Goal: Navigation & Orientation: Find specific page/section

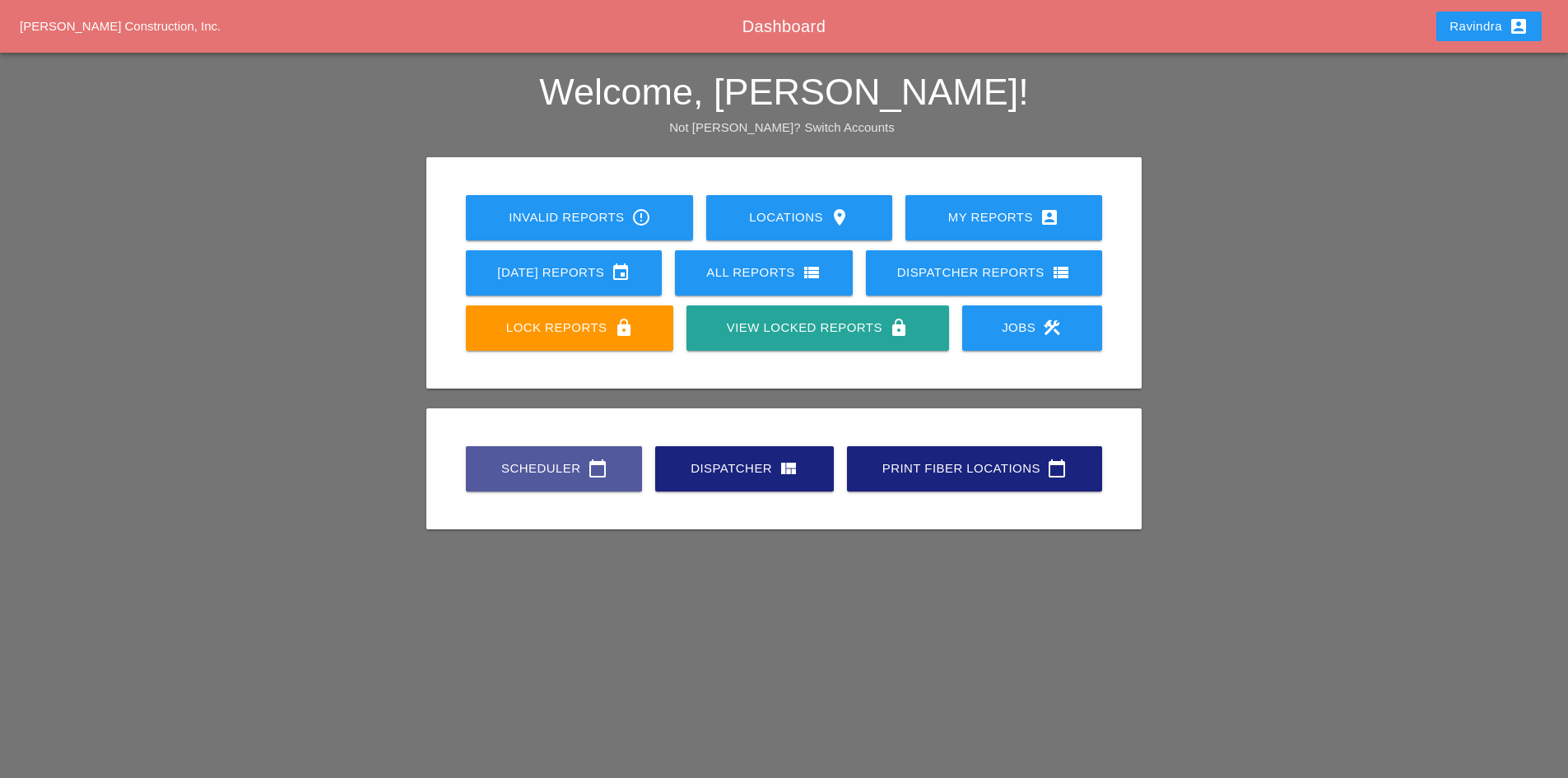
click at [543, 463] on div "Scheduler calendar_today" at bounding box center [553, 468] width 123 height 19
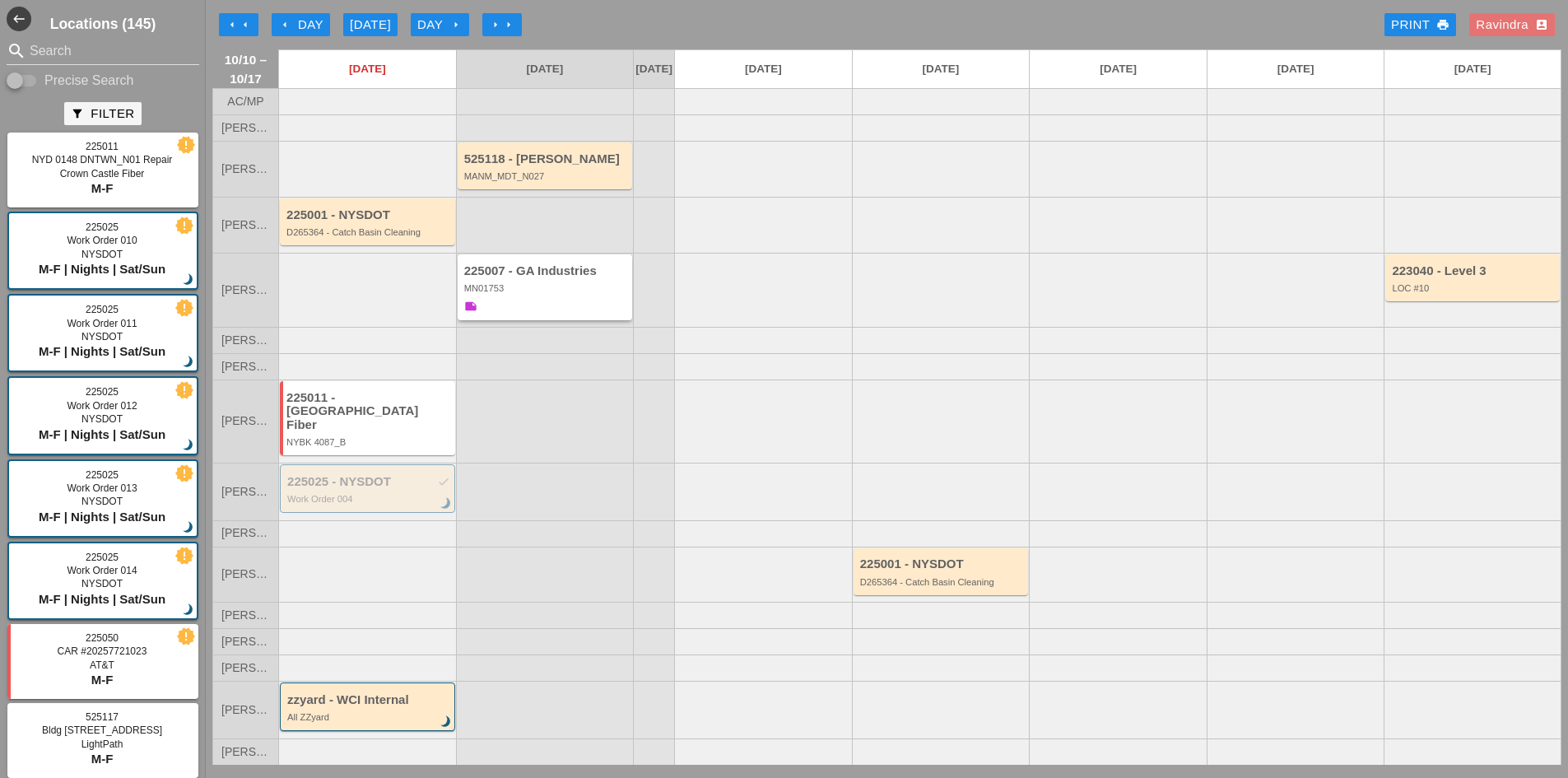
click at [548, 316] on div "225007 - GA Industries MN01753 note" at bounding box center [546, 291] width 165 height 52
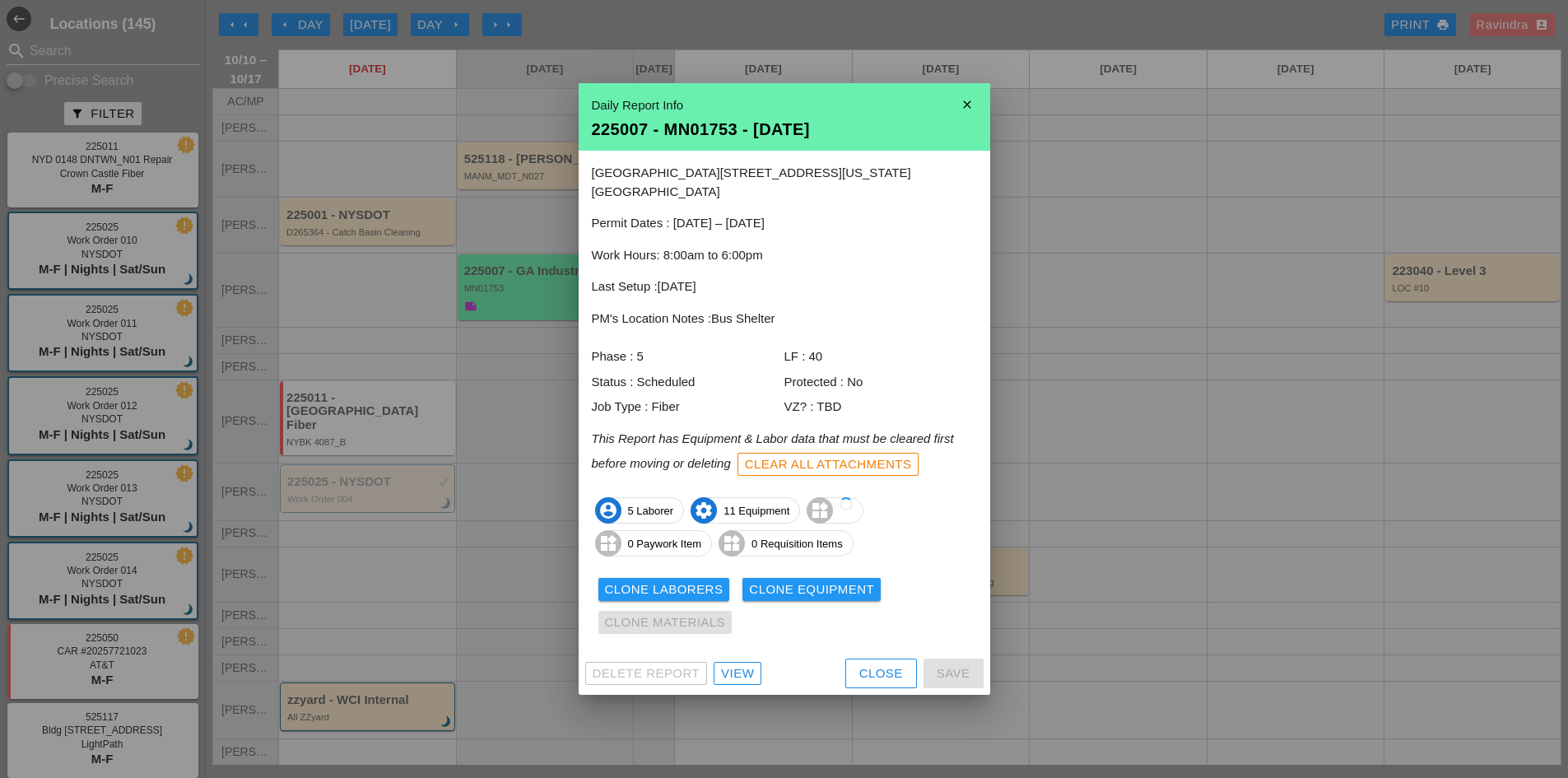
click at [747, 668] on div "View" at bounding box center [738, 674] width 33 height 19
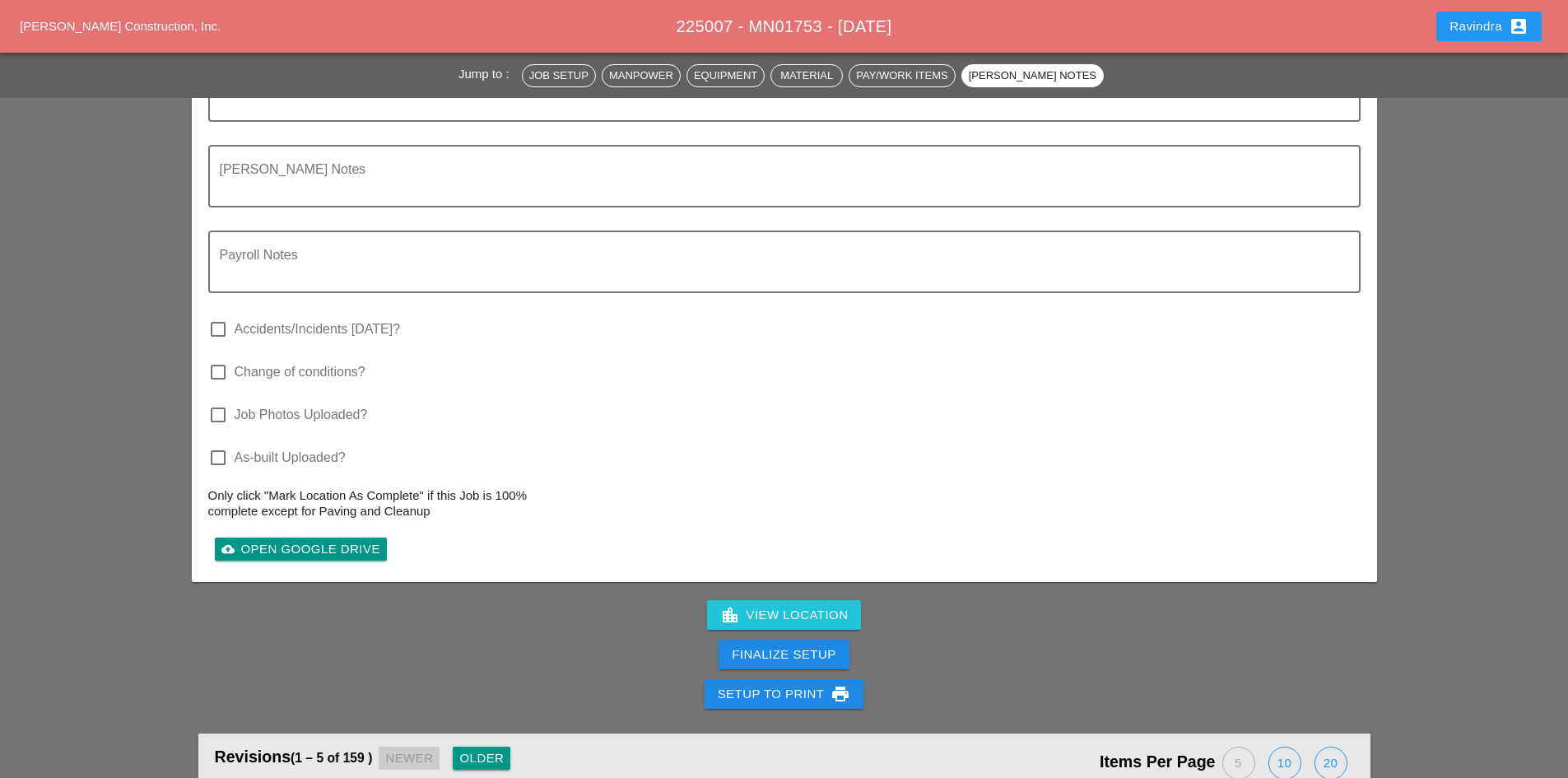
scroll to position [5039, 0]
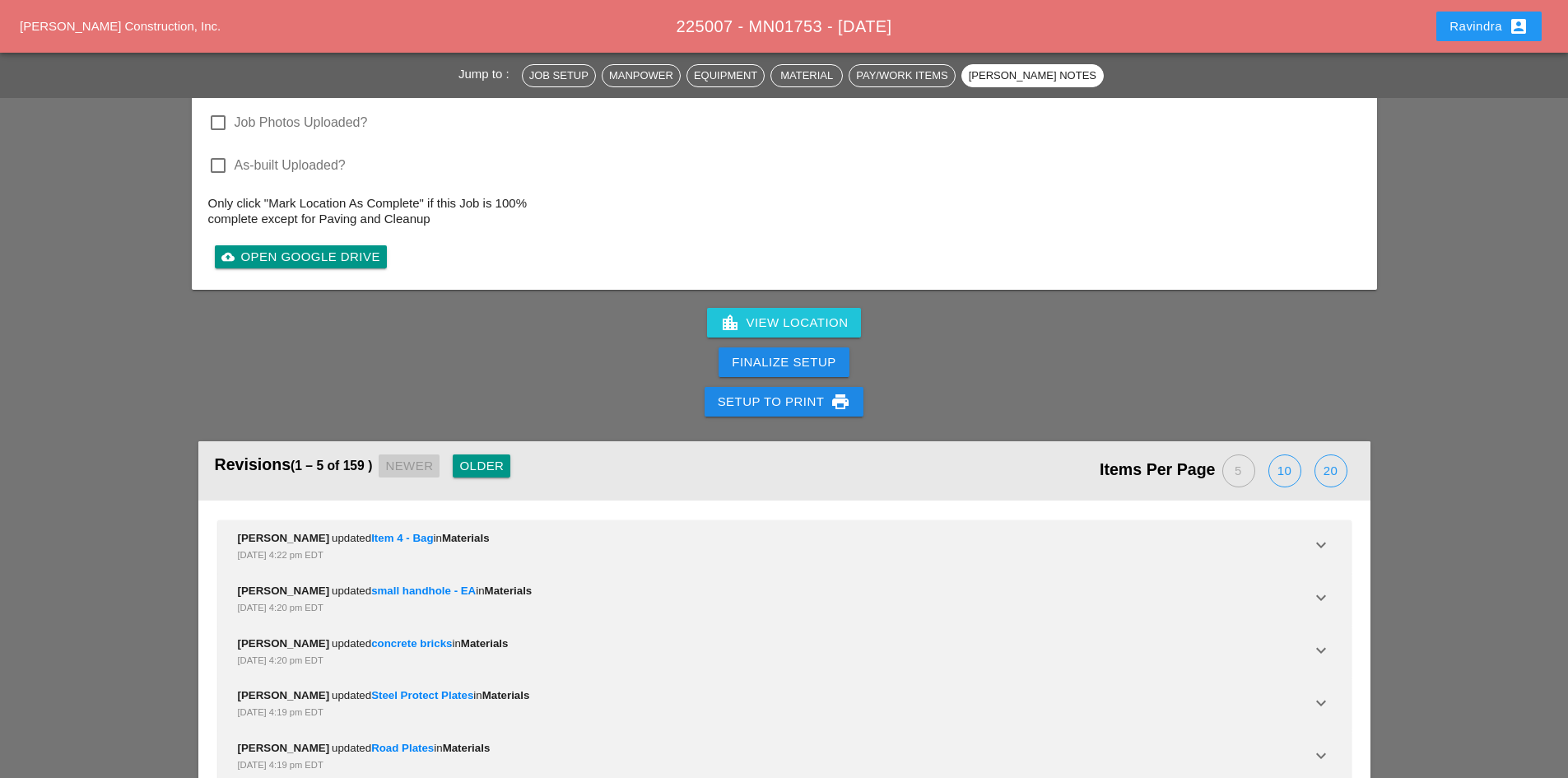
click at [504, 457] on div "Older" at bounding box center [481, 467] width 45 height 19
click at [511, 457] on div "Older" at bounding box center [489, 467] width 45 height 19
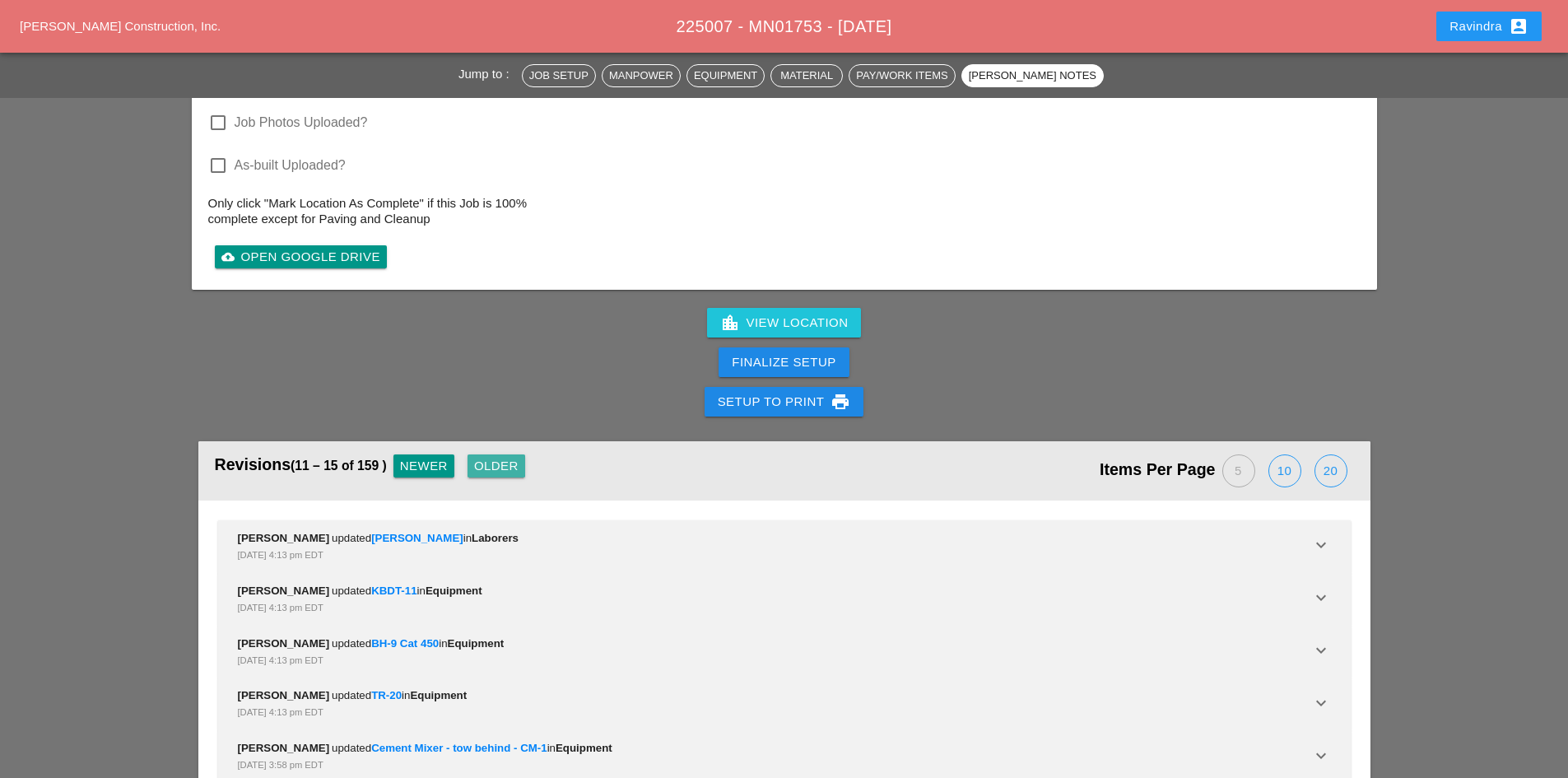
click at [511, 457] on div "Older" at bounding box center [497, 467] width 45 height 19
click at [1458, 21] on div "Ravindra account_box" at bounding box center [1490, 26] width 79 height 19
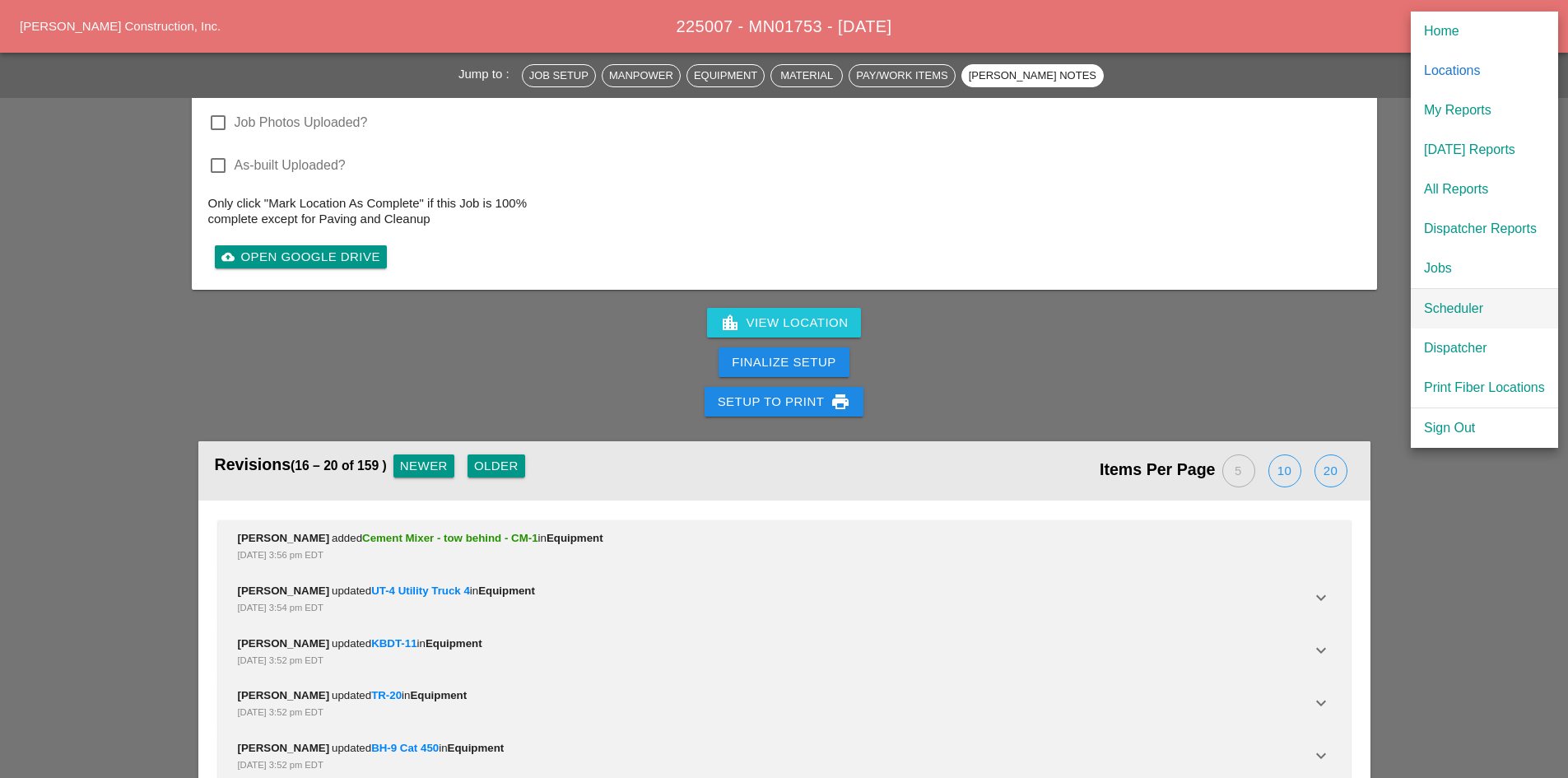
click at [1450, 299] on div "Scheduler" at bounding box center [1484, 309] width 121 height 19
